Goal: Find specific page/section: Find specific page/section

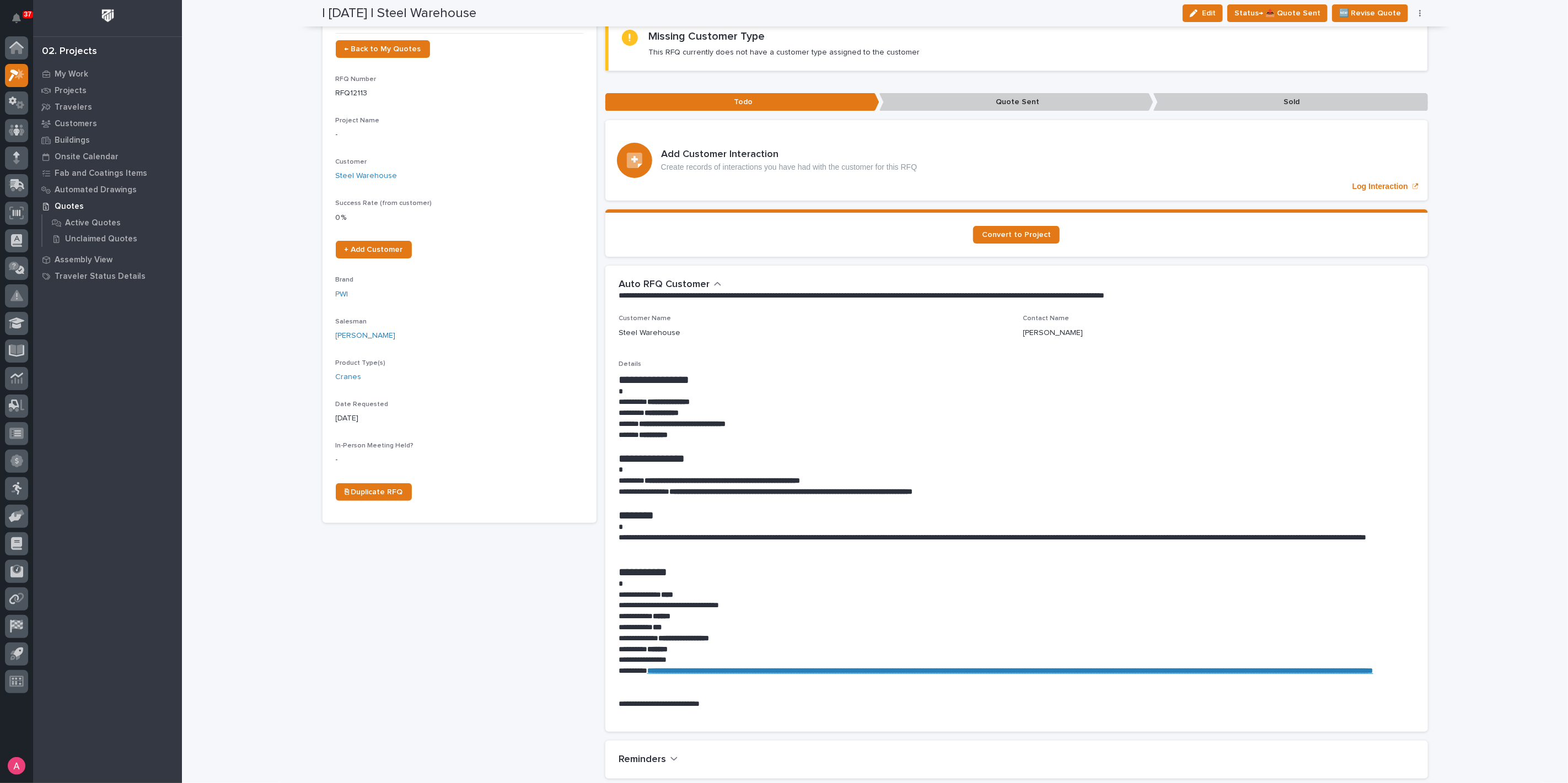
scroll to position [122, 0]
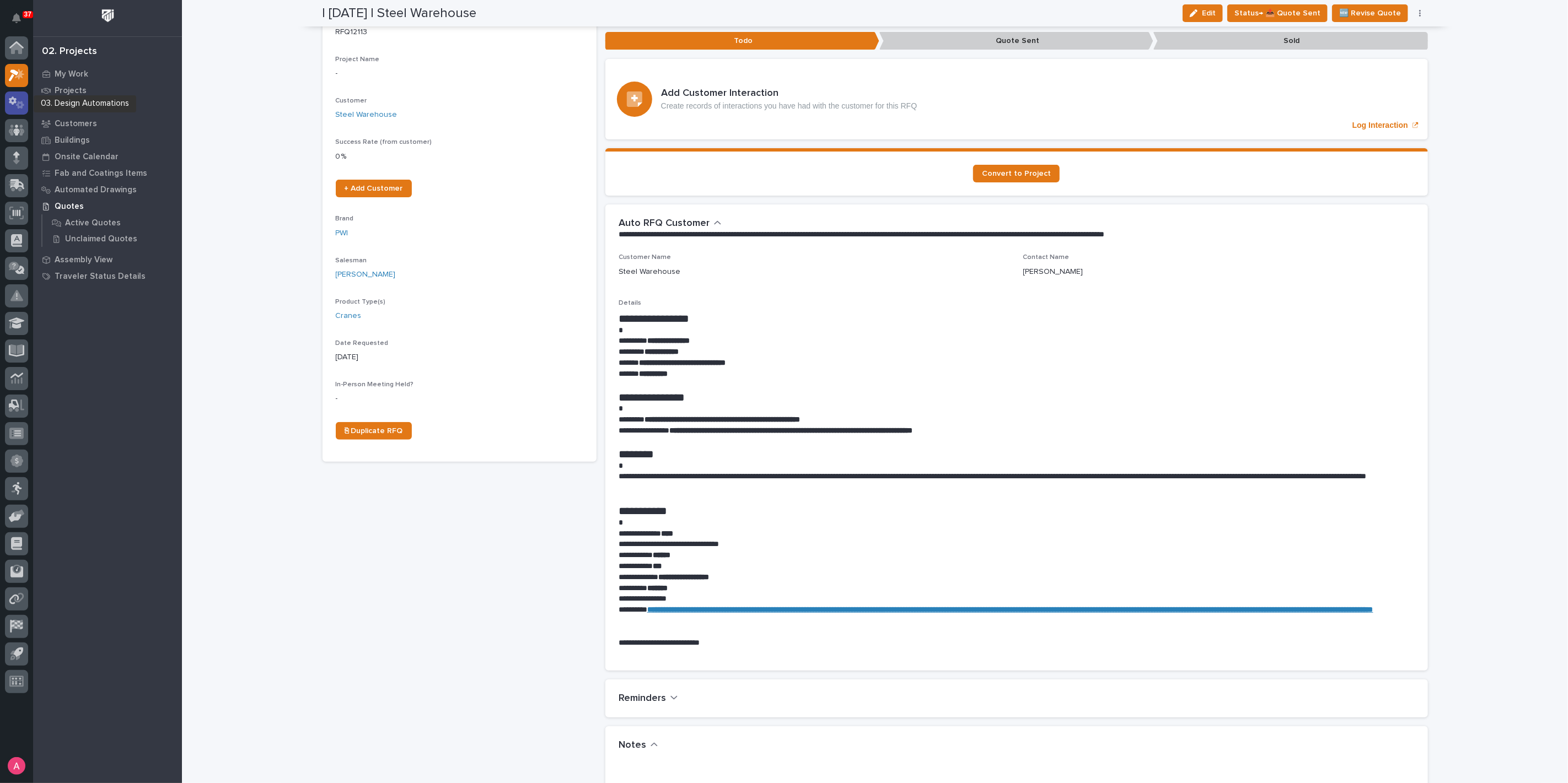
click at [18, 102] on icon at bounding box center [20, 105] width 9 height 8
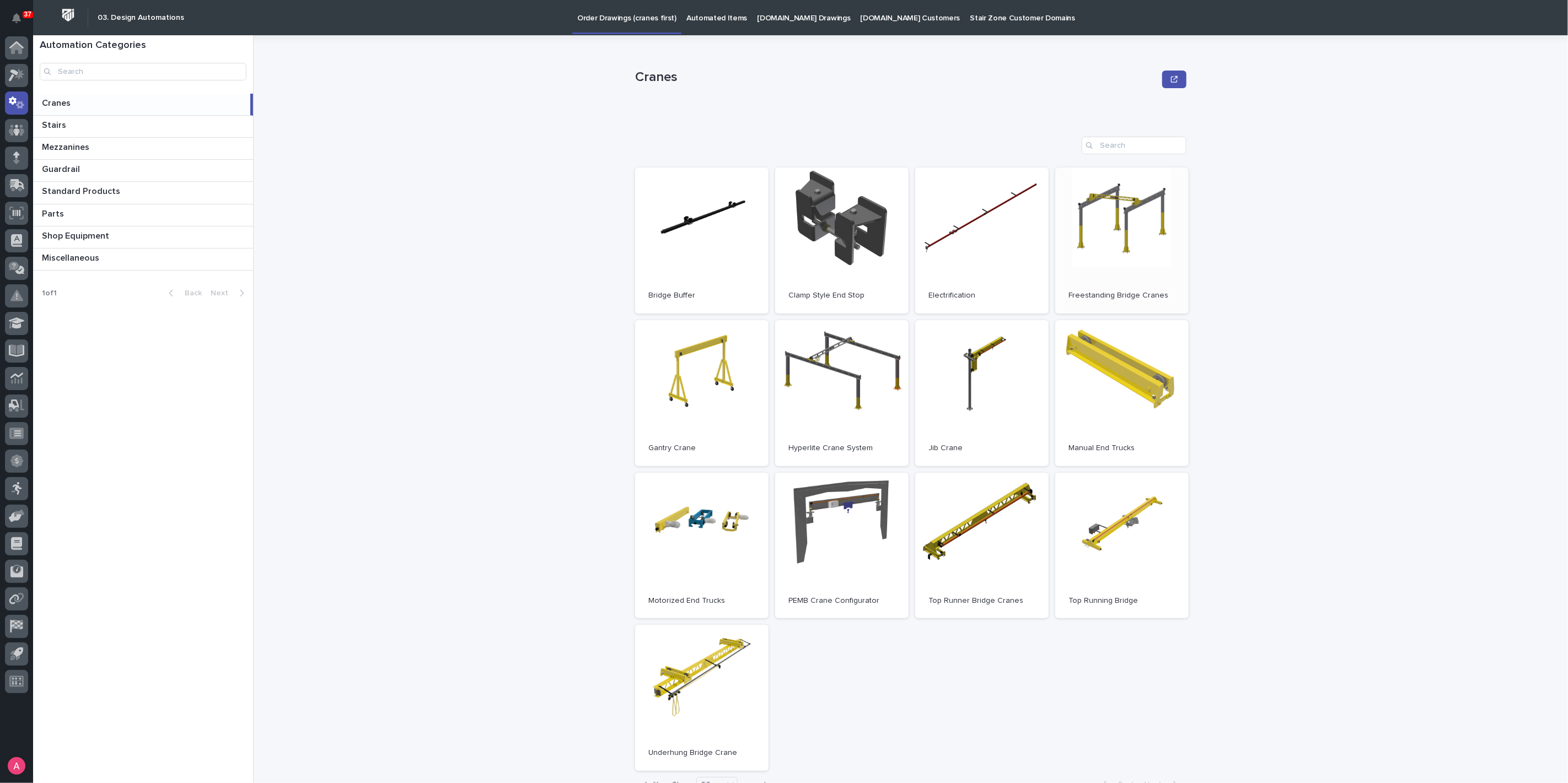
click at [1090, 240] on link "Open" at bounding box center [1122, 240] width 133 height 146
click at [12, 65] on div at bounding box center [16, 75] width 23 height 23
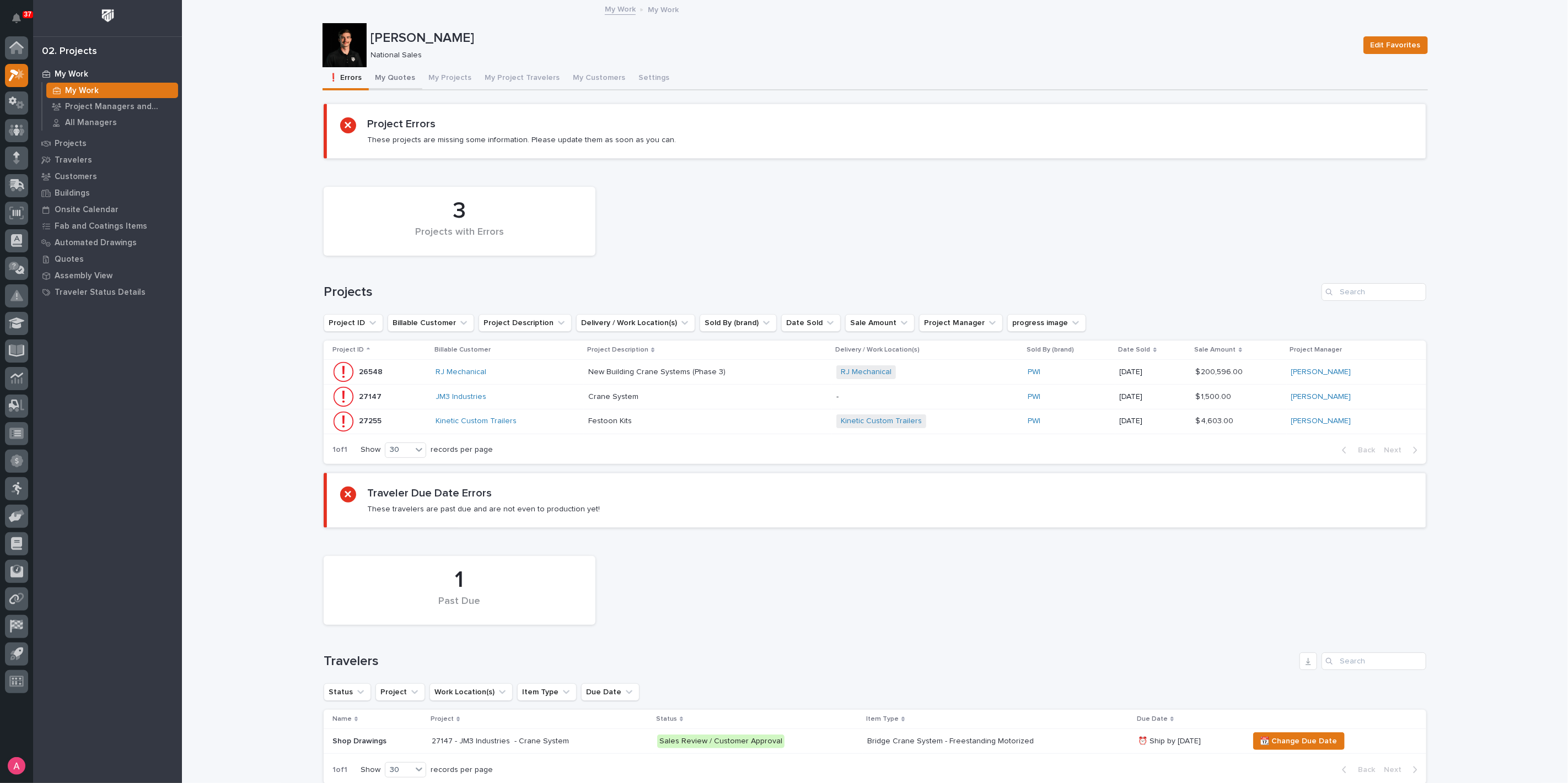
click at [386, 78] on button "My Quotes" at bounding box center [396, 79] width 54 height 23
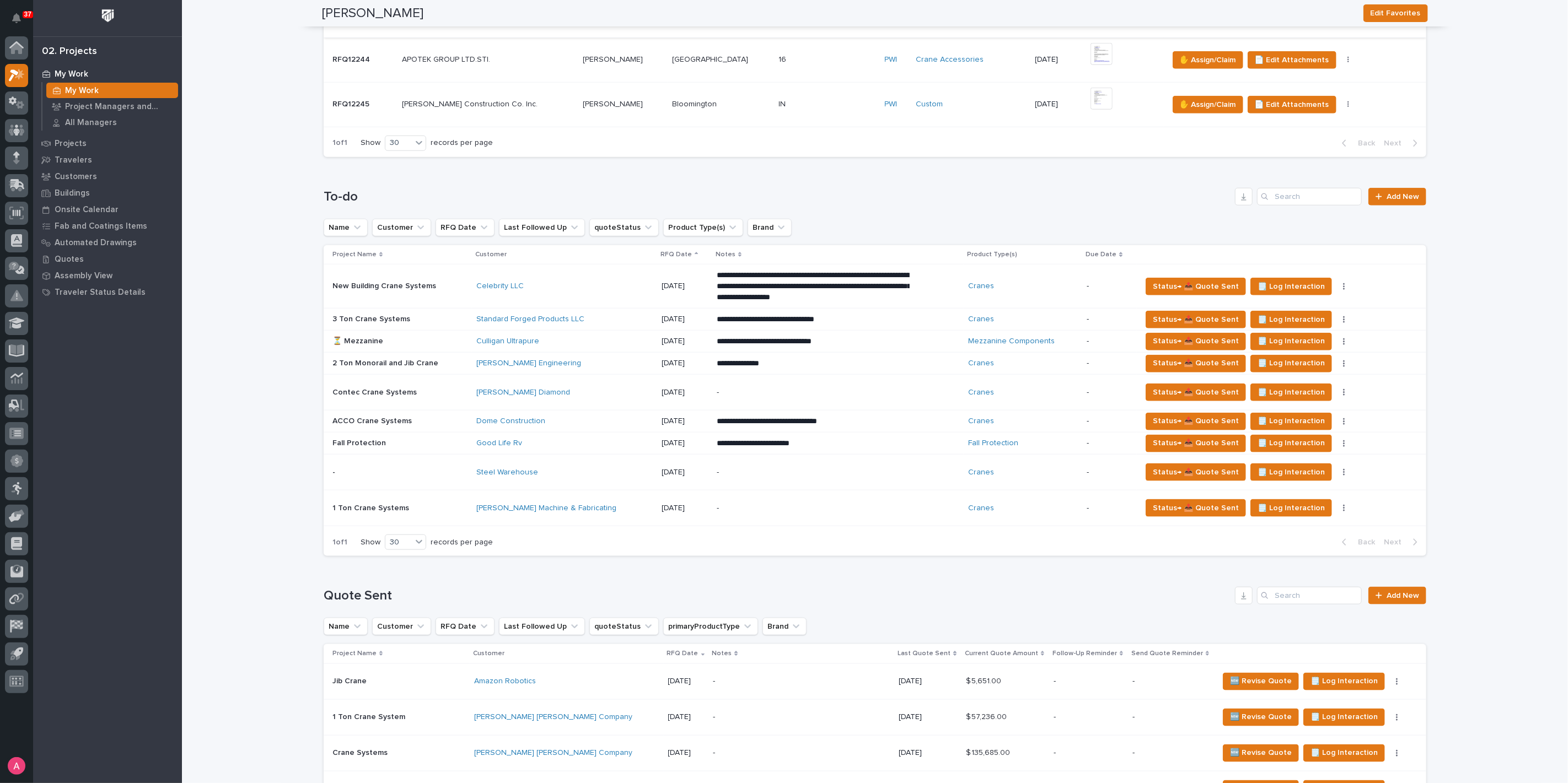
scroll to position [918, 0]
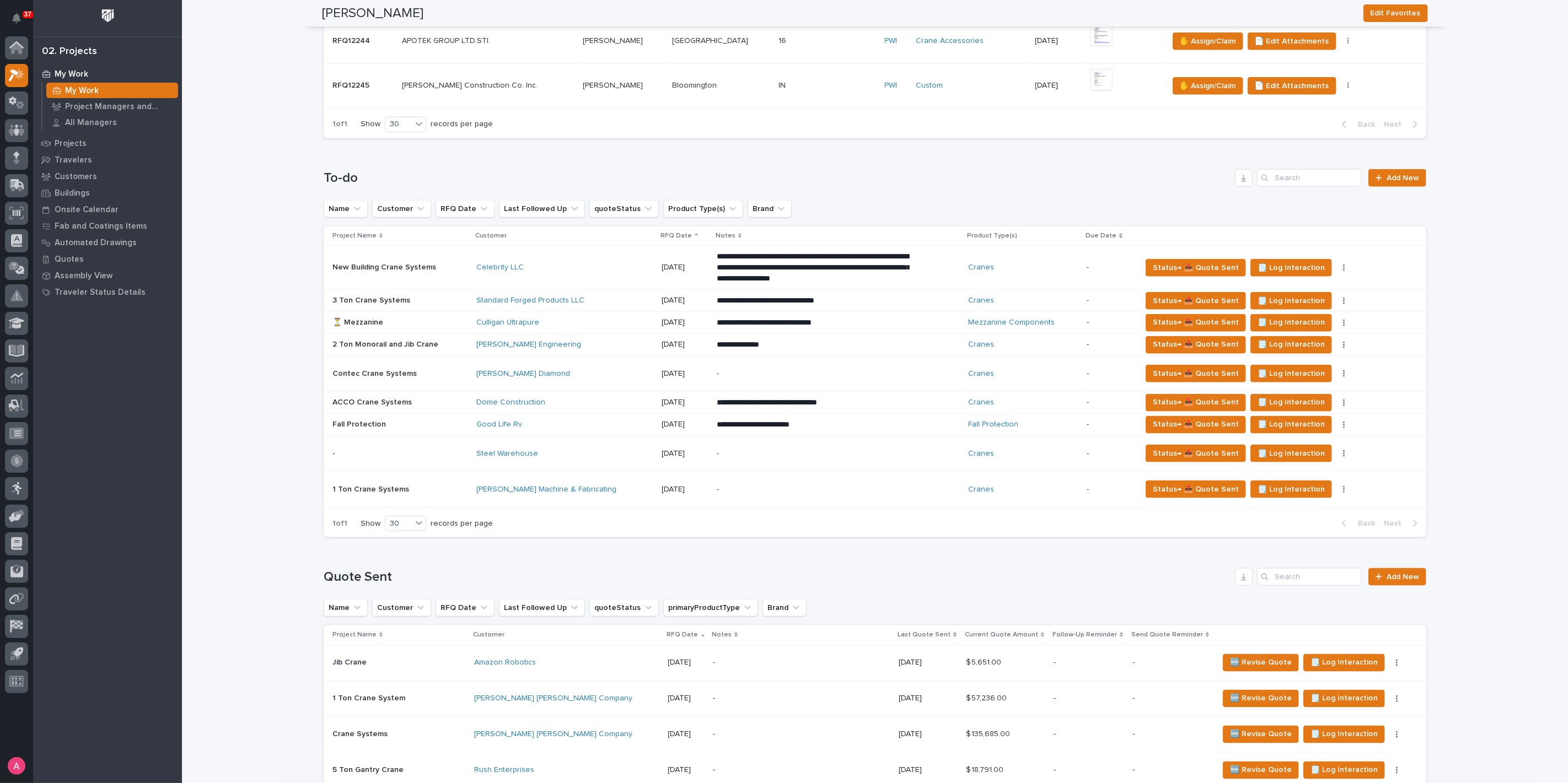
click at [719, 444] on div "-" at bounding box center [813, 454] width 193 height 25
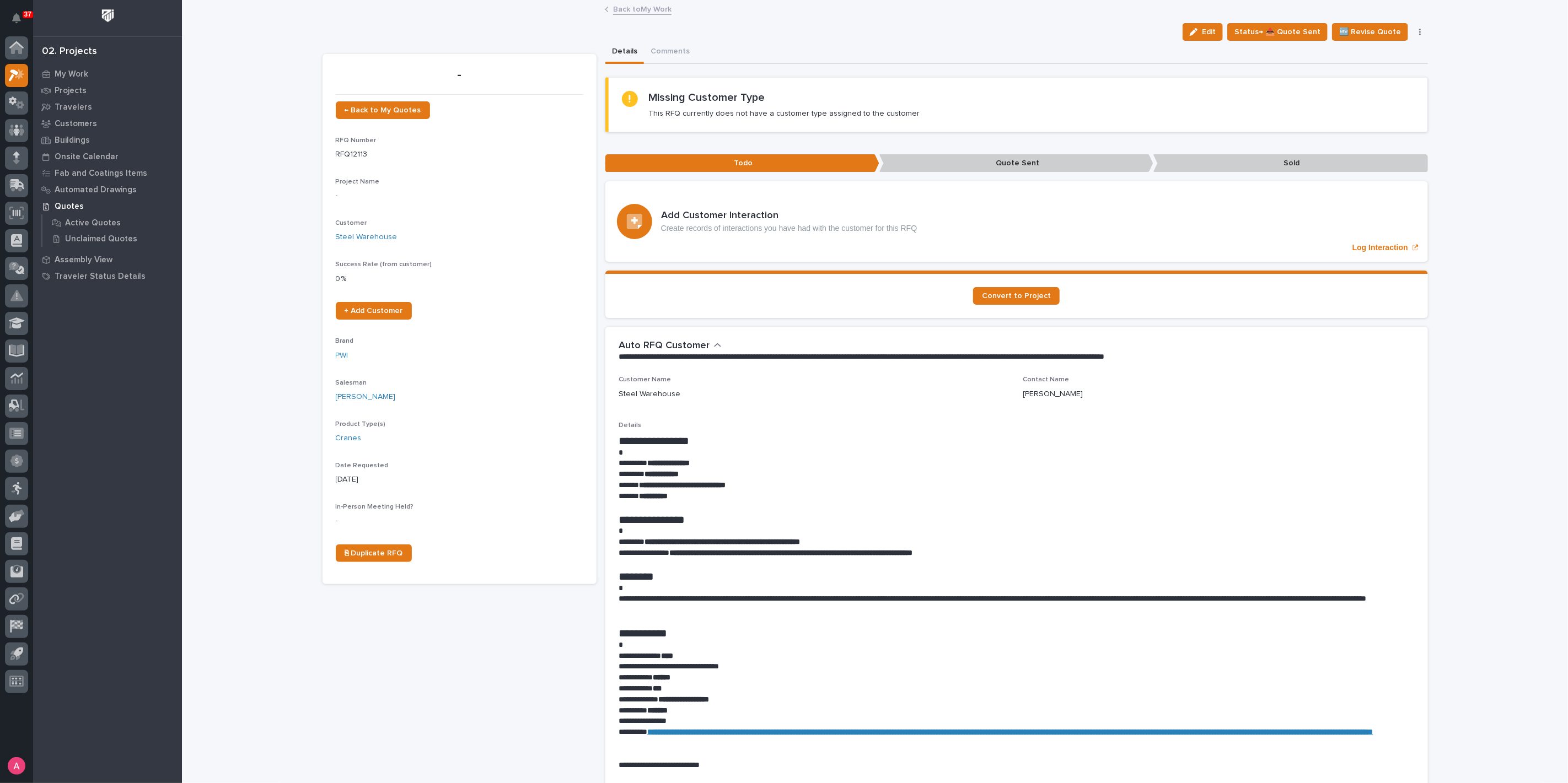
click at [623, 9] on link "Back to My Work" at bounding box center [642, 9] width 58 height 13
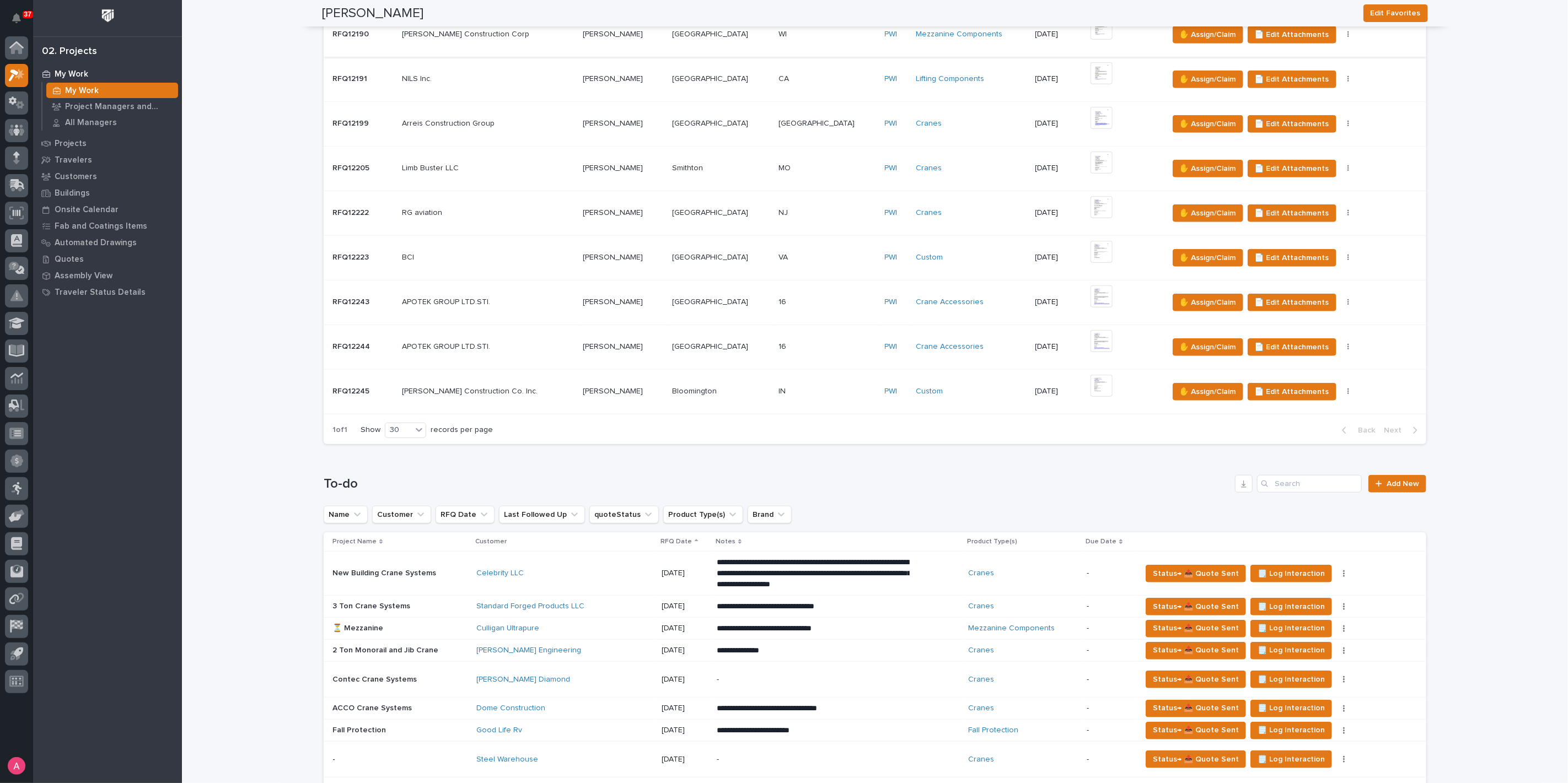
scroll to position [857, 0]
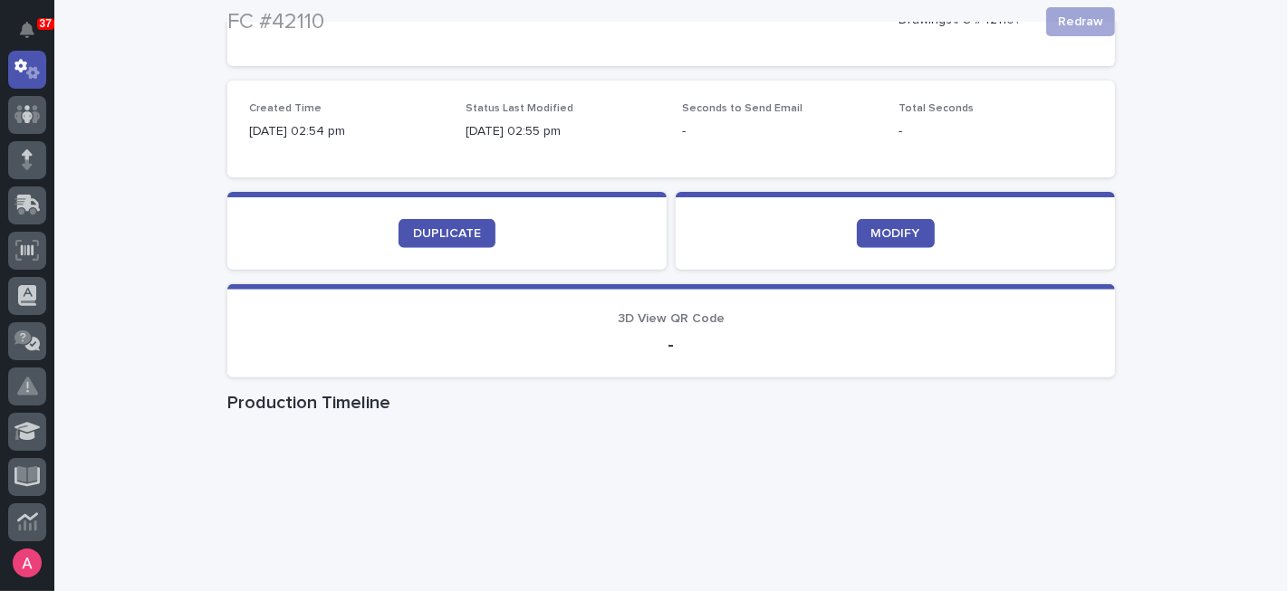
scroll to position [503, 0]
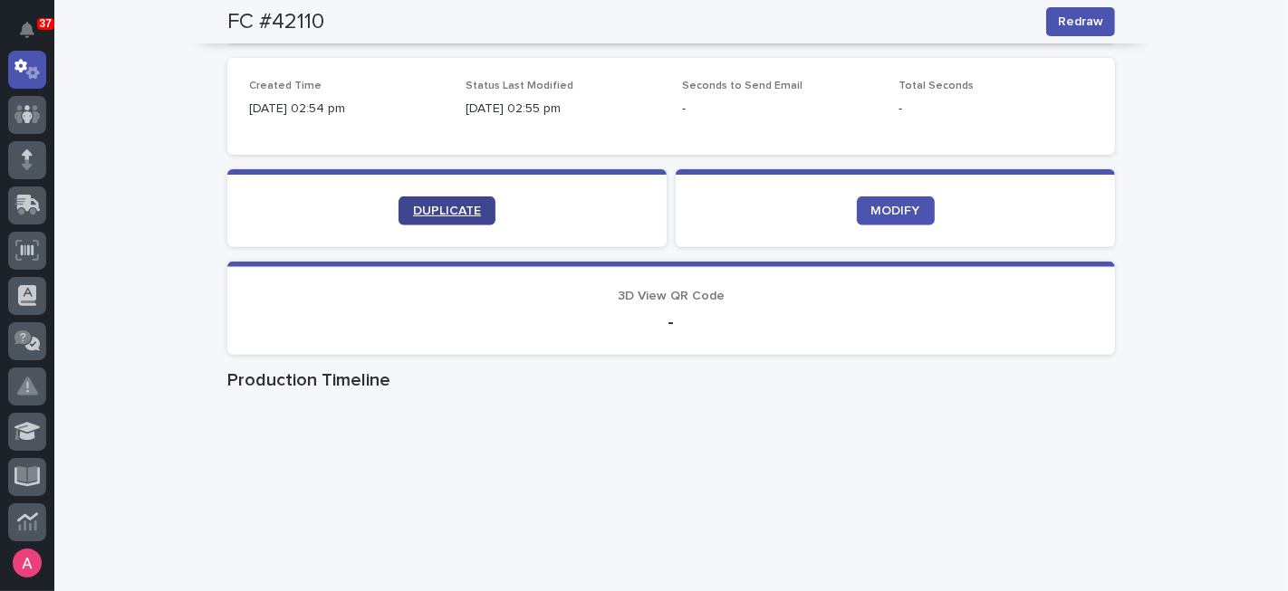
click at [465, 206] on span "DUPLICATE" at bounding box center [447, 211] width 68 height 13
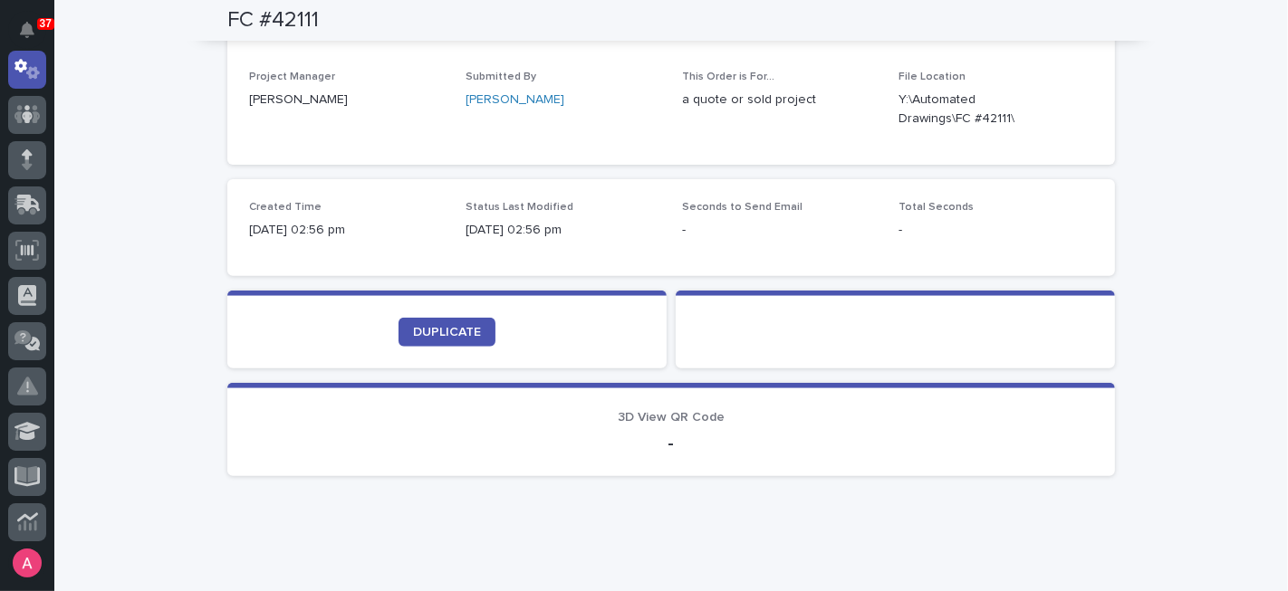
scroll to position [503, 0]
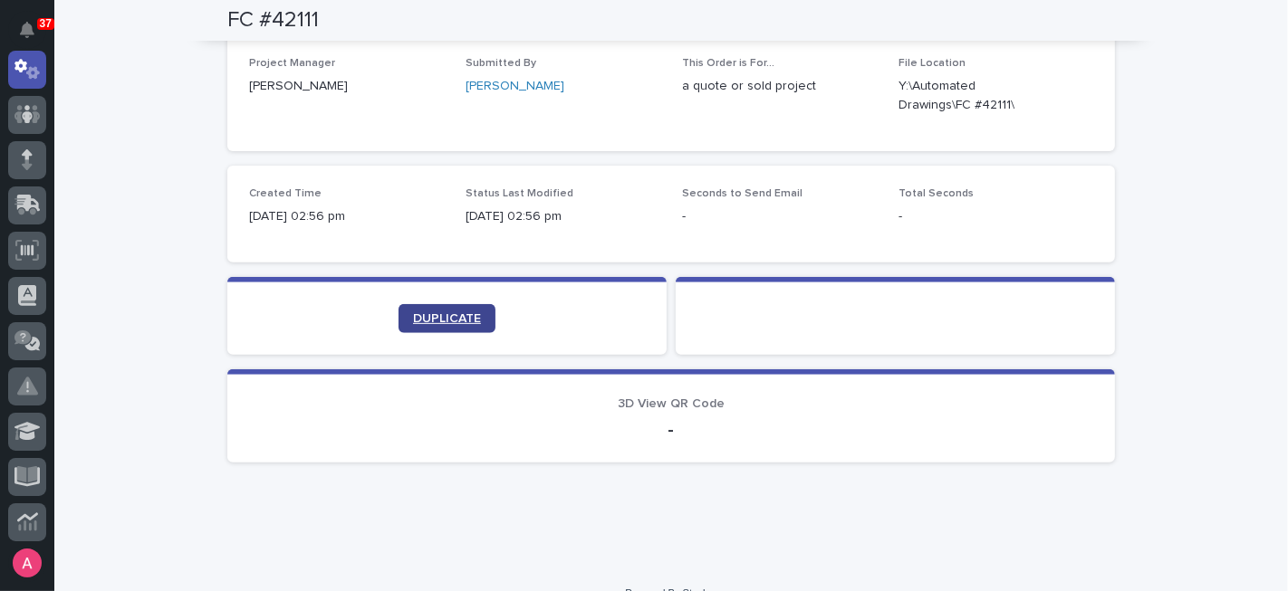
click at [413, 312] on span "DUPLICATE" at bounding box center [447, 318] width 68 height 13
